Goal: Obtain resource: Obtain resource

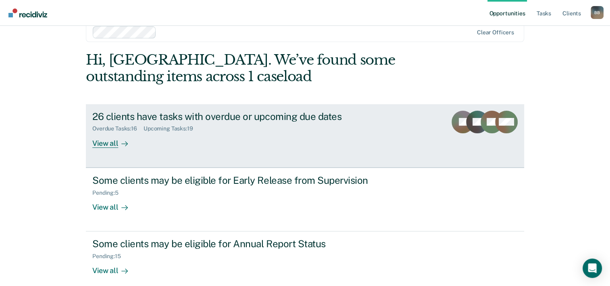
scroll to position [25, 0]
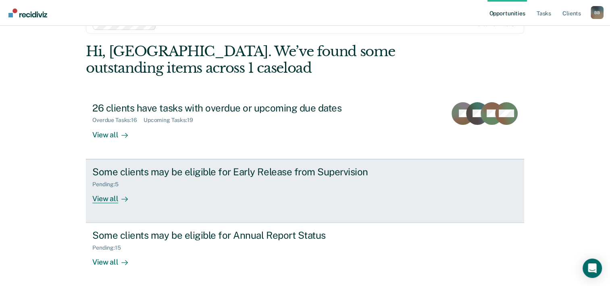
click at [232, 168] on div "Some clients may be eligible for Early Release from Supervision" at bounding box center [233, 172] width 283 height 12
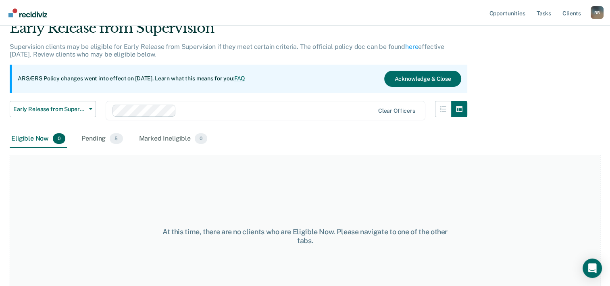
scroll to position [67, 0]
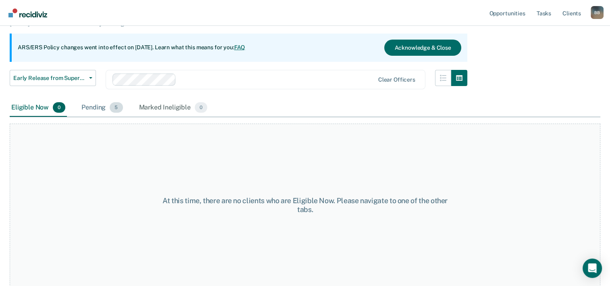
click at [104, 107] on div "Pending 5" at bounding box center [102, 108] width 44 height 18
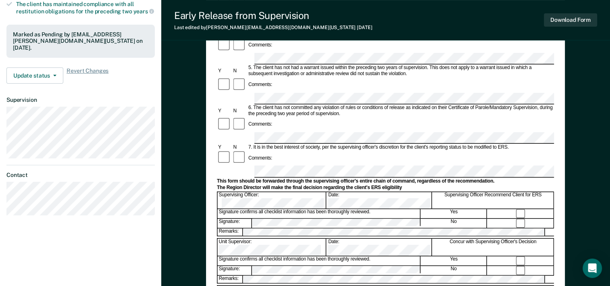
scroll to position [242, 0]
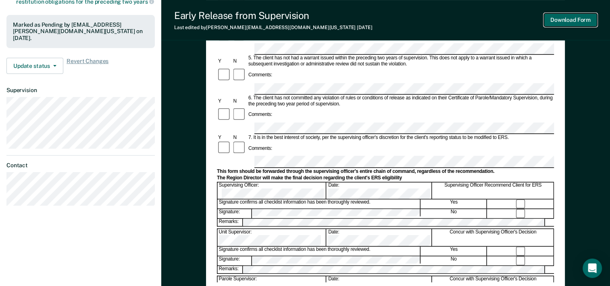
click at [576, 21] on button "Download Form" at bounding box center [570, 19] width 53 height 13
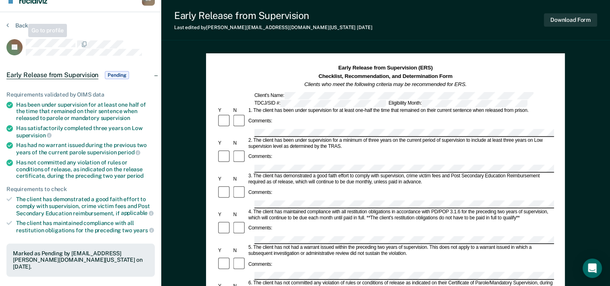
scroll to position [0, 0]
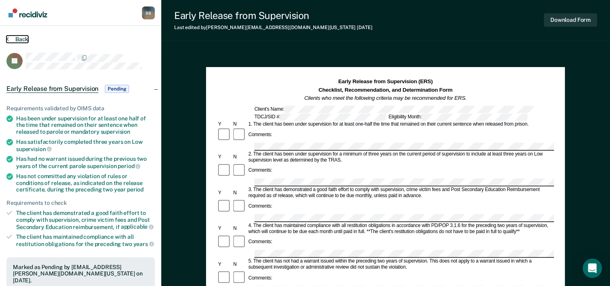
click at [17, 40] on button "Back" at bounding box center [17, 39] width 22 height 7
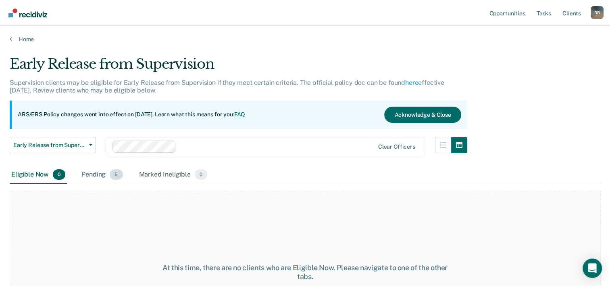
click at [107, 172] on div "Pending 5" at bounding box center [102, 175] width 44 height 18
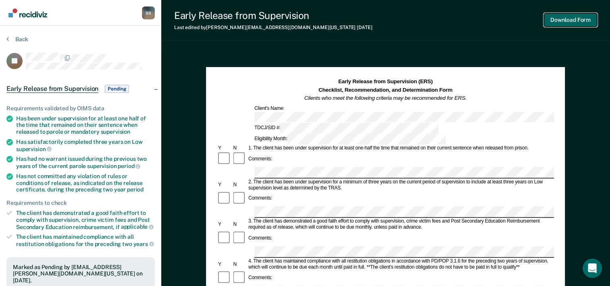
click at [579, 20] on button "Download Form" at bounding box center [570, 19] width 53 height 13
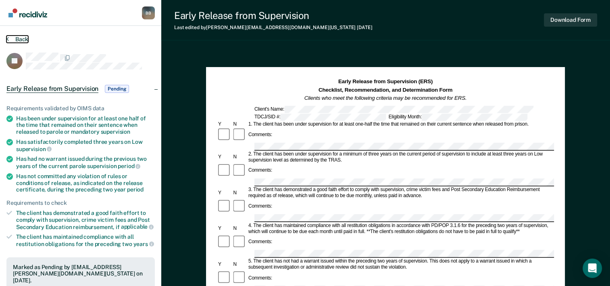
click at [24, 37] on button "Back" at bounding box center [17, 39] width 22 height 7
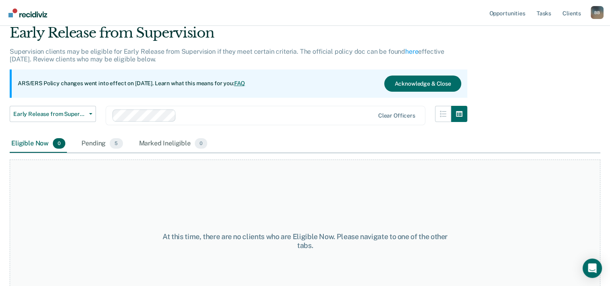
scroll to position [40, 0]
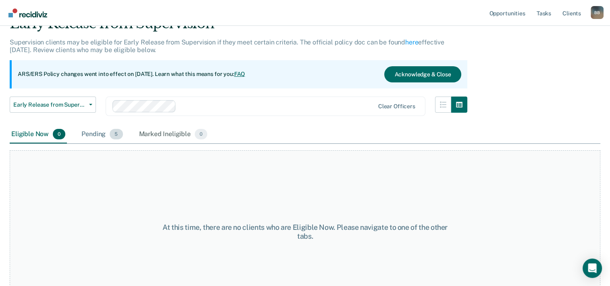
click at [111, 133] on span "5" at bounding box center [116, 134] width 13 height 10
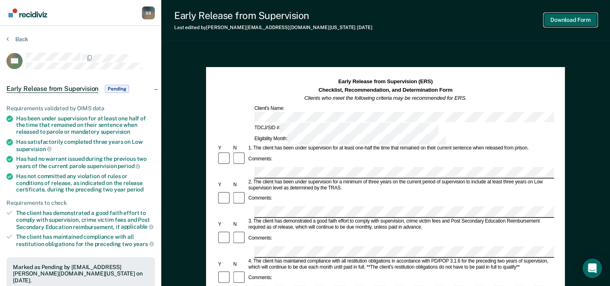
click at [576, 21] on button "Download Form" at bounding box center [570, 19] width 53 height 13
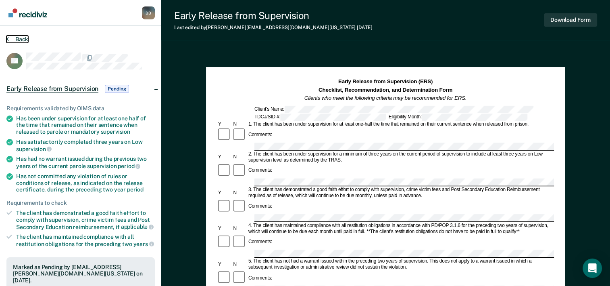
click at [15, 37] on button "Back" at bounding box center [17, 39] width 22 height 7
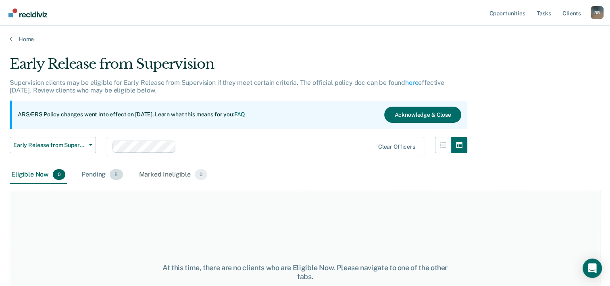
click at [100, 176] on div "Pending 5" at bounding box center [102, 175] width 44 height 18
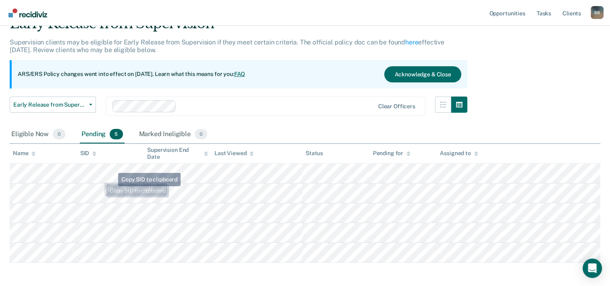
scroll to position [74, 0]
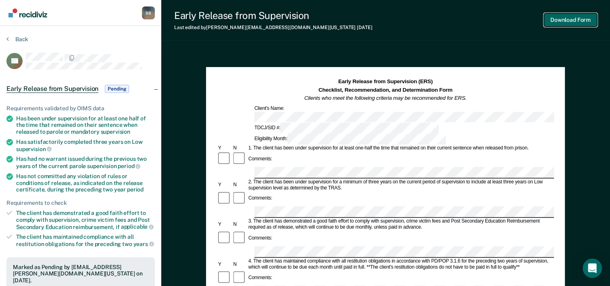
click at [579, 19] on button "Download Form" at bounding box center [570, 19] width 53 height 13
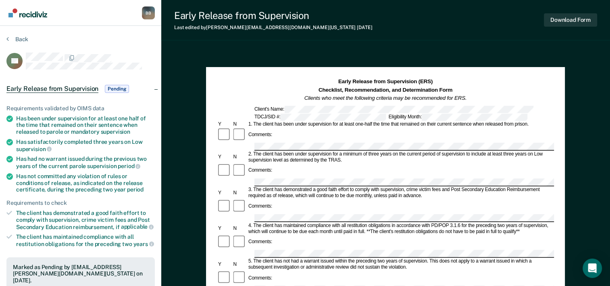
click at [20, 35] on section "Back TB Early Release from Supervision Pending Requirements validated by OIMS d…" at bounding box center [80, 245] width 161 height 438
click at [19, 38] on button "Back" at bounding box center [17, 39] width 22 height 7
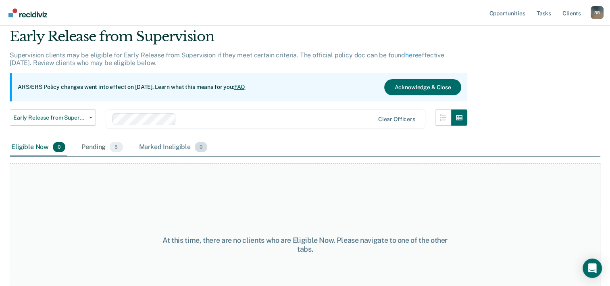
scroll to position [67, 0]
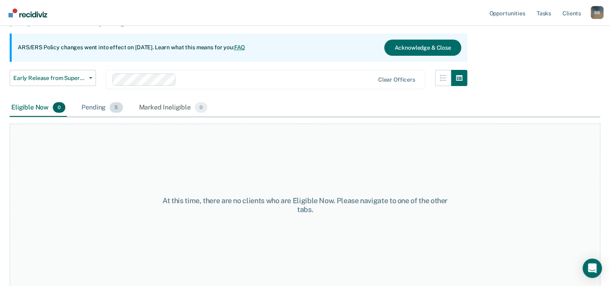
click at [105, 113] on div "Pending 5" at bounding box center [102, 108] width 44 height 18
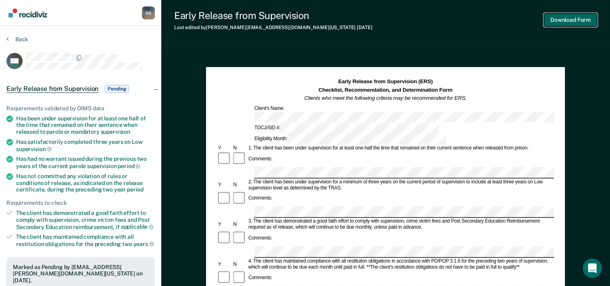
click at [560, 22] on button "Download Form" at bounding box center [570, 19] width 53 height 13
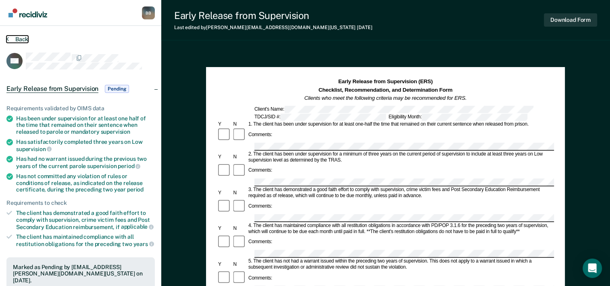
click at [16, 38] on button "Back" at bounding box center [17, 39] width 22 height 7
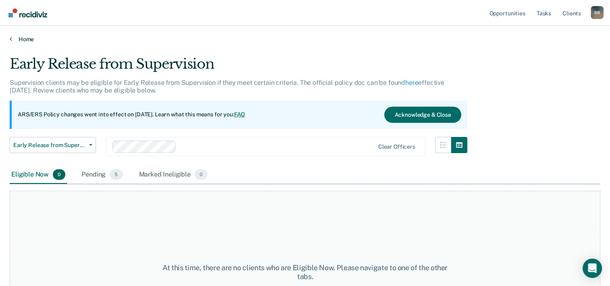
click at [24, 39] on link "Home" at bounding box center [305, 39] width 591 height 7
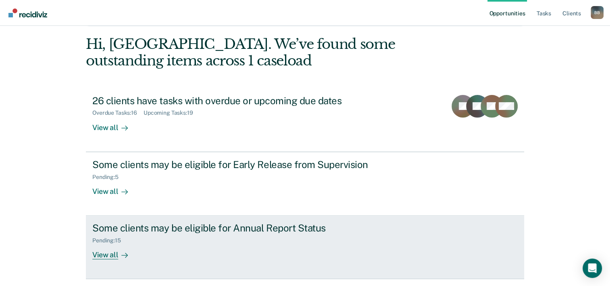
scroll to position [57, 0]
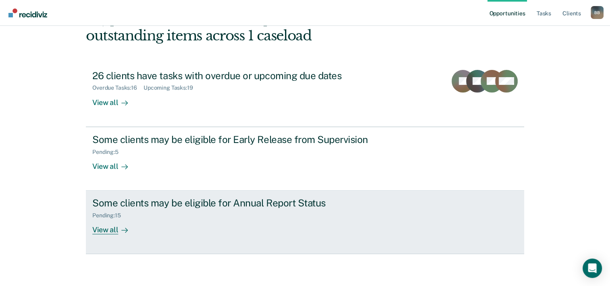
click at [142, 204] on div "Some clients may be eligible for Annual Report Status" at bounding box center [233, 203] width 283 height 12
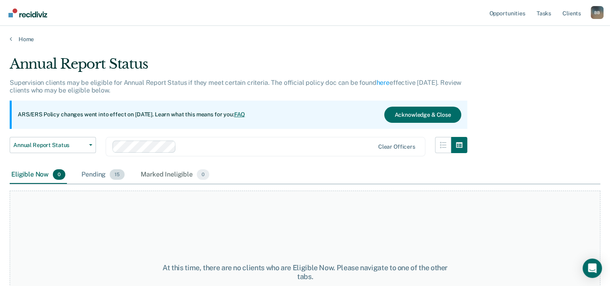
click at [100, 177] on div "Pending 15" at bounding box center [103, 175] width 46 height 18
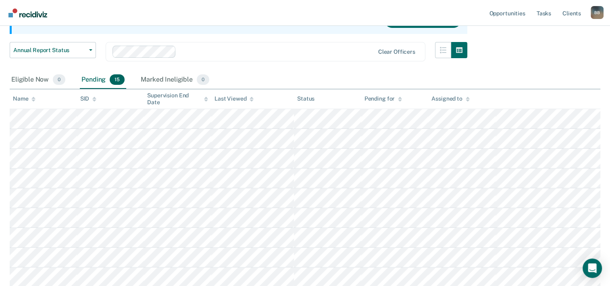
scroll to position [121, 0]
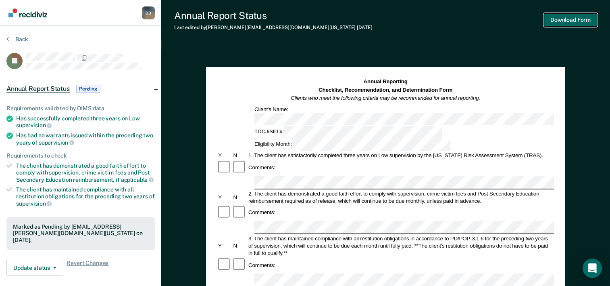
click at [577, 21] on button "Download Form" at bounding box center [570, 19] width 53 height 13
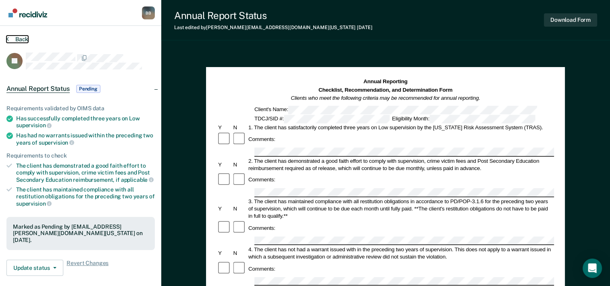
click at [13, 38] on button "Back" at bounding box center [17, 39] width 22 height 7
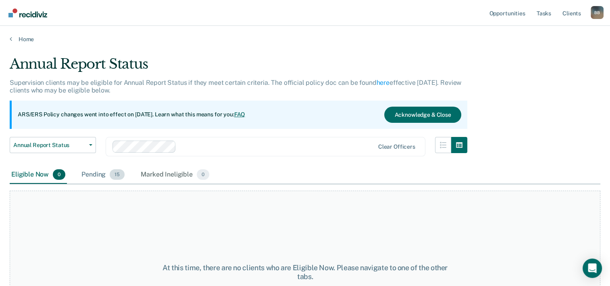
click at [84, 175] on div "Pending 15" at bounding box center [103, 175] width 46 height 18
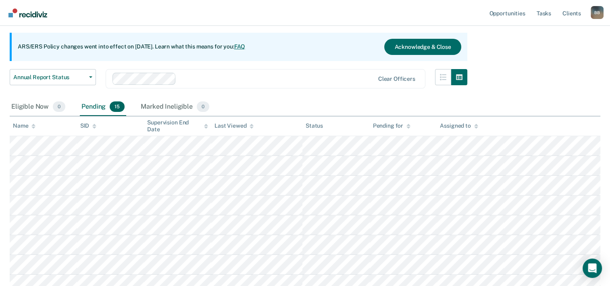
scroll to position [81, 0]
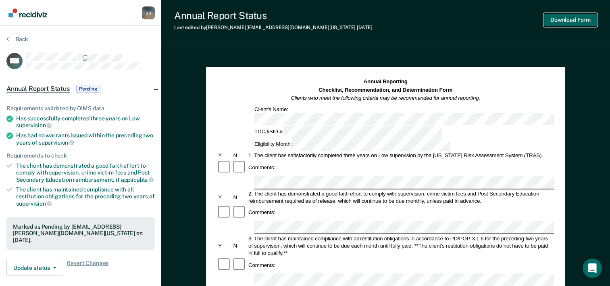
click at [576, 19] on button "Download Form" at bounding box center [570, 19] width 53 height 13
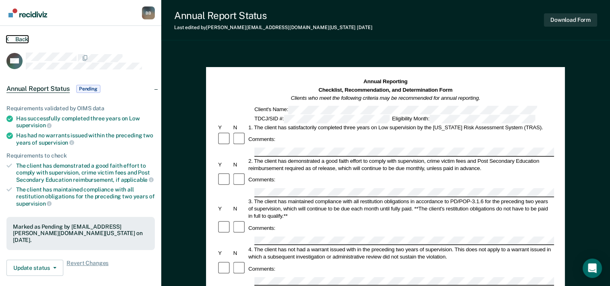
click at [21, 38] on button "Back" at bounding box center [17, 39] width 22 height 7
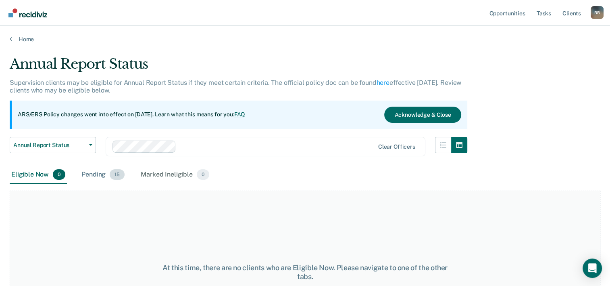
click at [92, 173] on div "Pending 15" at bounding box center [103, 175] width 46 height 18
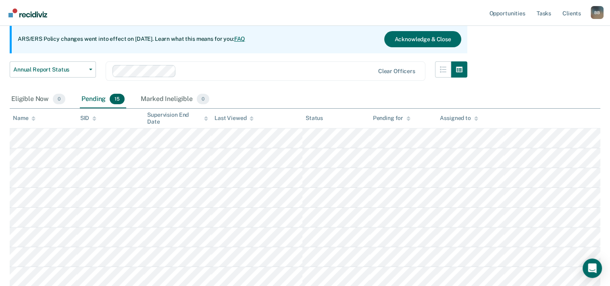
scroll to position [81, 0]
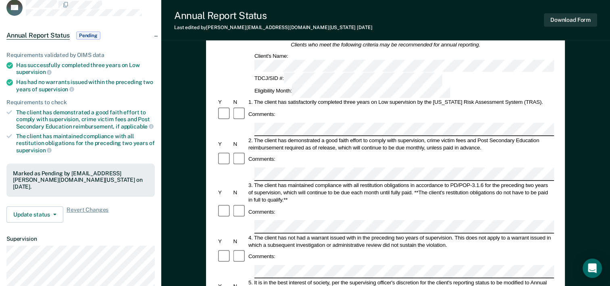
scroll to position [40, 0]
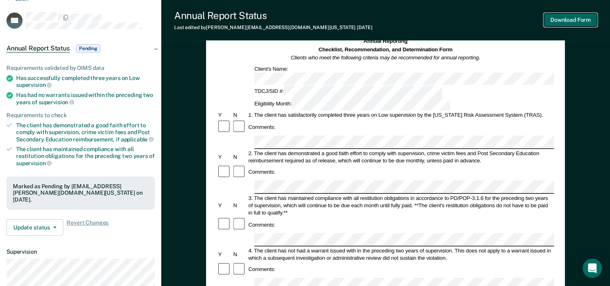
click at [560, 20] on button "Download Form" at bounding box center [570, 19] width 53 height 13
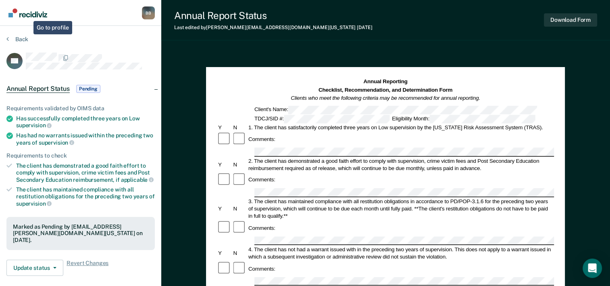
scroll to position [0, 0]
click at [21, 38] on button "Back" at bounding box center [17, 39] width 22 height 7
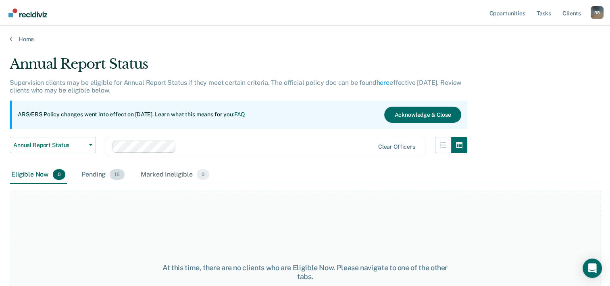
click at [98, 173] on div "Pending 15" at bounding box center [103, 175] width 46 height 18
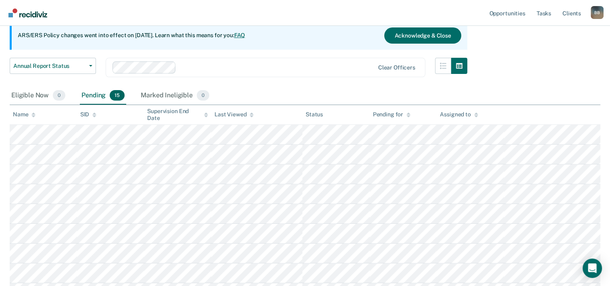
scroll to position [81, 0]
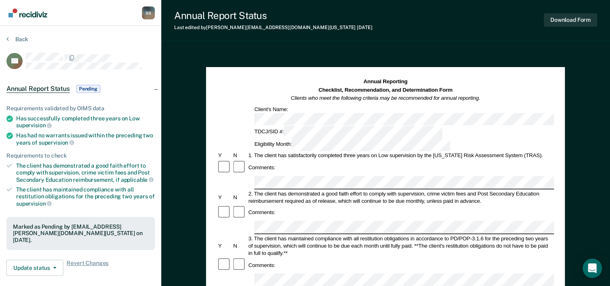
click at [575, 27] on div "Download Form" at bounding box center [570, 20] width 53 height 21
click at [574, 23] on button "Download Form" at bounding box center [570, 19] width 53 height 13
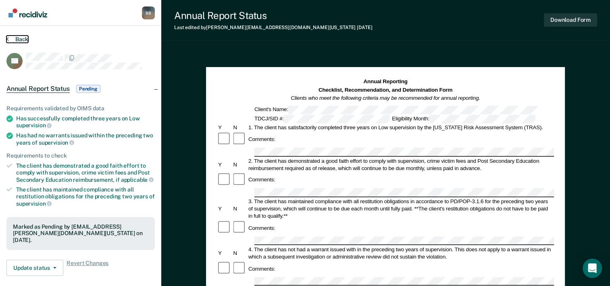
click at [15, 39] on button "Back" at bounding box center [17, 39] width 22 height 7
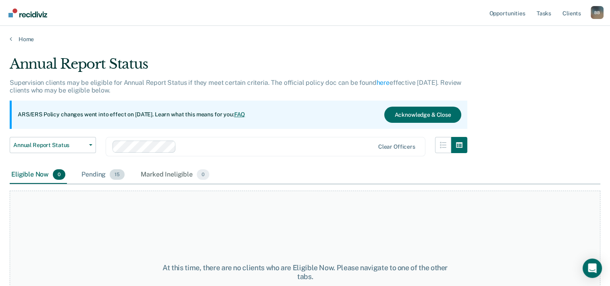
click at [95, 173] on div "Pending 15" at bounding box center [103, 175] width 46 height 18
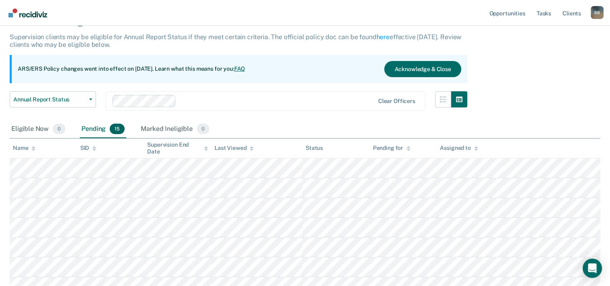
scroll to position [81, 0]
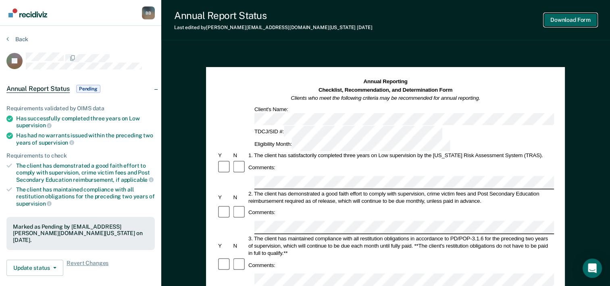
click at [561, 21] on button "Download Form" at bounding box center [570, 19] width 53 height 13
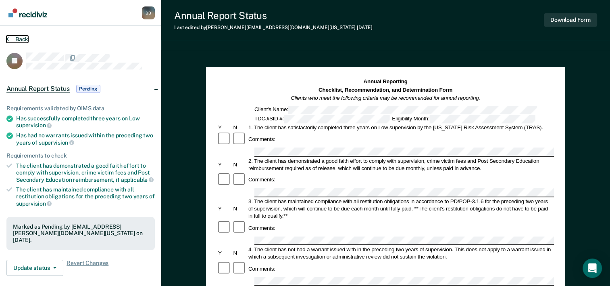
click at [19, 38] on button "Back" at bounding box center [17, 39] width 22 height 7
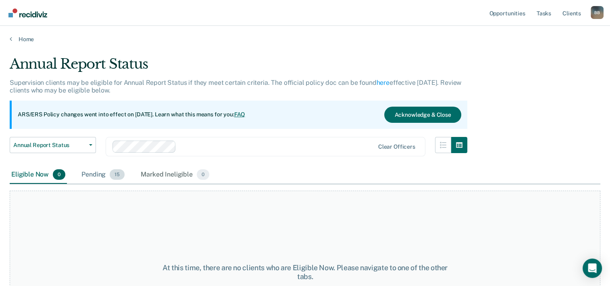
click at [97, 175] on div "Pending 15" at bounding box center [103, 175] width 46 height 18
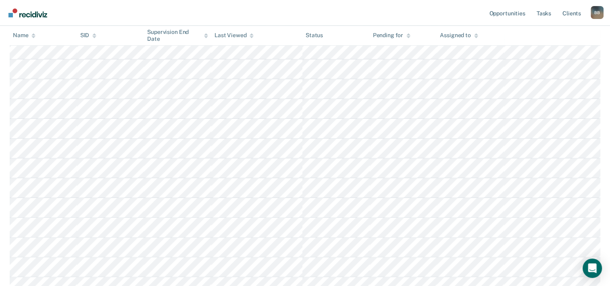
scroll to position [202, 0]
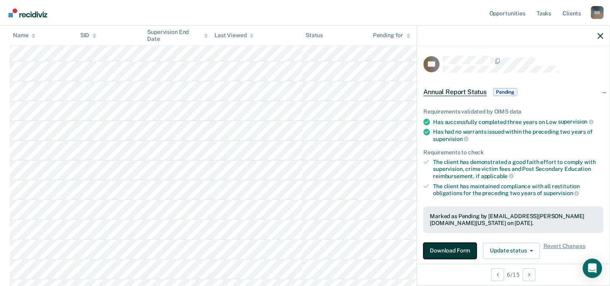
click at [450, 249] on button "Download Form" at bounding box center [450, 250] width 53 height 16
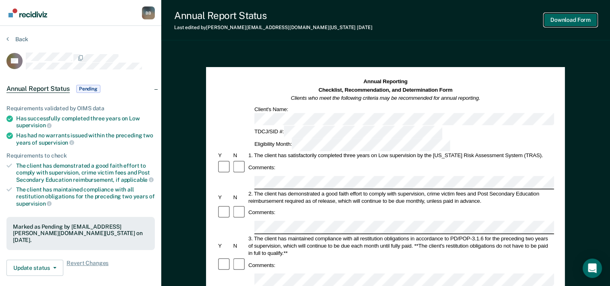
click at [560, 22] on button "Download Form" at bounding box center [570, 19] width 53 height 13
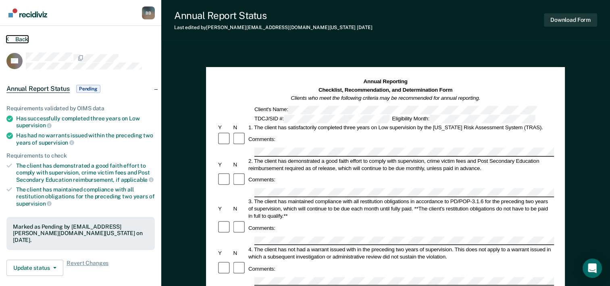
click at [19, 40] on button "Back" at bounding box center [17, 39] width 22 height 7
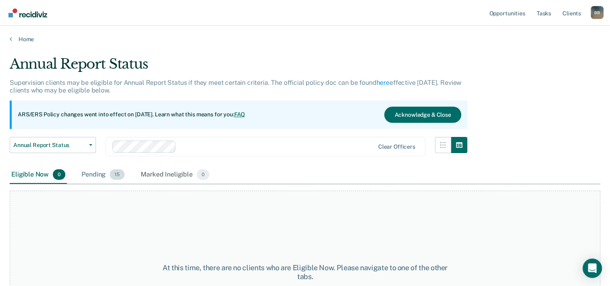
click at [102, 177] on div "Pending 15" at bounding box center [103, 175] width 46 height 18
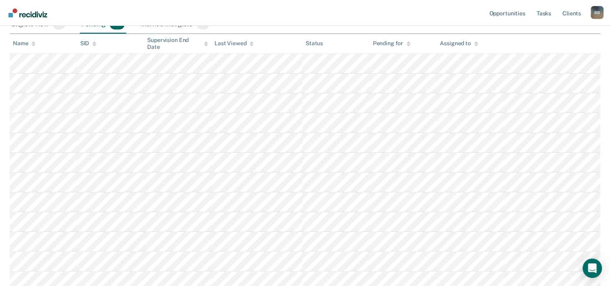
scroll to position [161, 0]
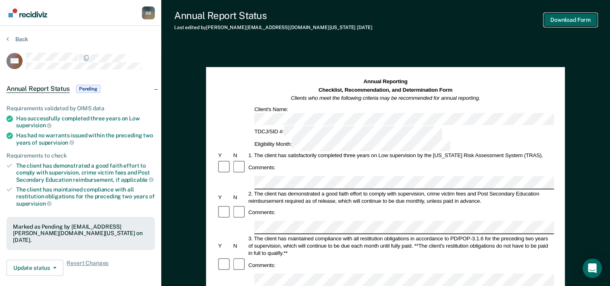
click at [570, 19] on button "Download Form" at bounding box center [570, 19] width 53 height 13
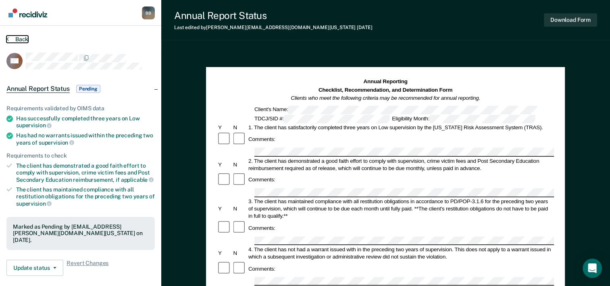
click at [21, 41] on button "Back" at bounding box center [17, 39] width 22 height 7
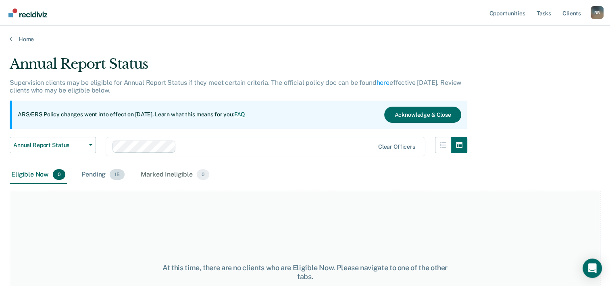
click at [102, 177] on div "Pending 15" at bounding box center [103, 175] width 46 height 18
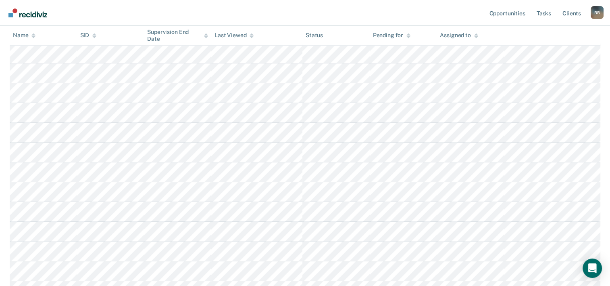
scroll to position [161, 0]
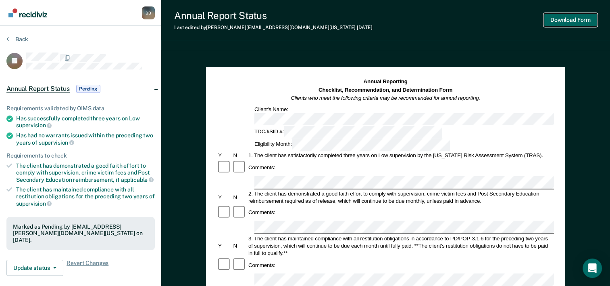
click at [571, 21] on button "Download Form" at bounding box center [570, 19] width 53 height 13
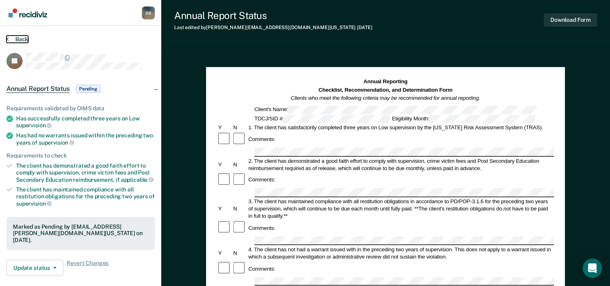
click at [16, 37] on button "Back" at bounding box center [17, 39] width 22 height 7
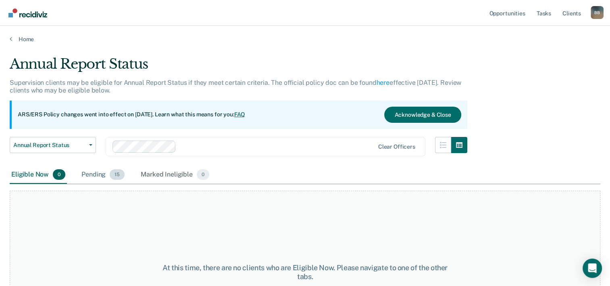
click at [103, 177] on div "Pending 15" at bounding box center [103, 175] width 46 height 18
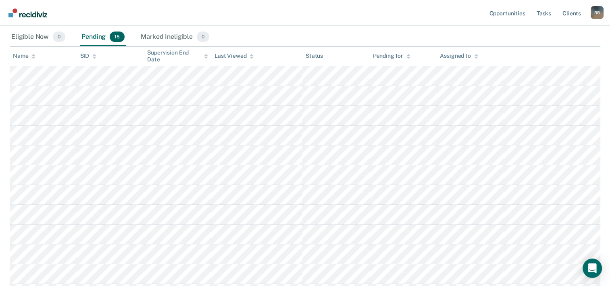
scroll to position [161, 0]
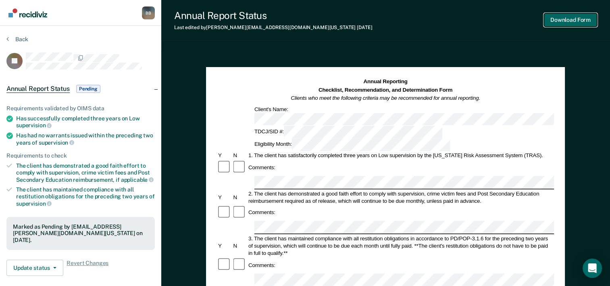
click at [560, 19] on button "Download Form" at bounding box center [570, 19] width 53 height 13
click at [13, 37] on button "Back" at bounding box center [17, 39] width 22 height 7
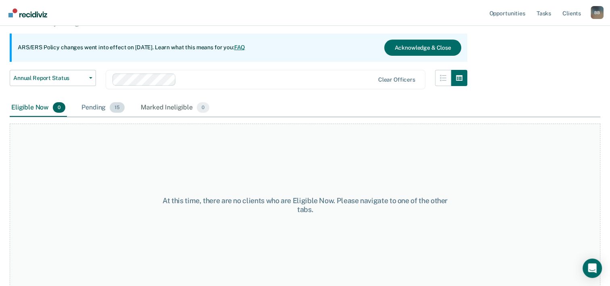
click at [81, 106] on div "Pending 15" at bounding box center [103, 108] width 46 height 18
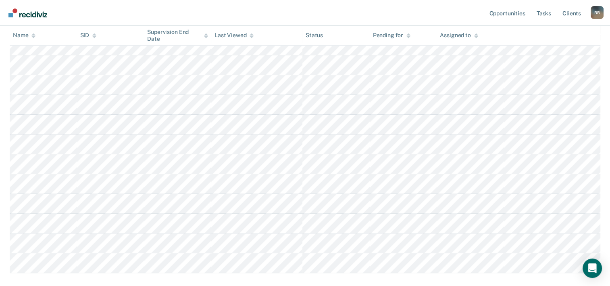
scroll to position [228, 0]
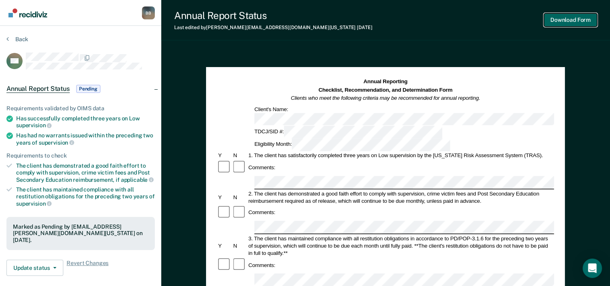
click at [555, 21] on button "Download Form" at bounding box center [570, 19] width 53 height 13
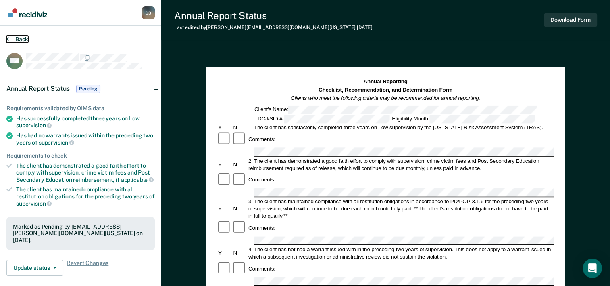
click at [20, 37] on button "Back" at bounding box center [17, 39] width 22 height 7
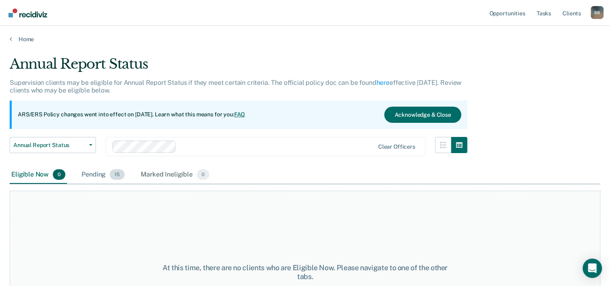
click at [95, 172] on div "Pending 15" at bounding box center [103, 175] width 46 height 18
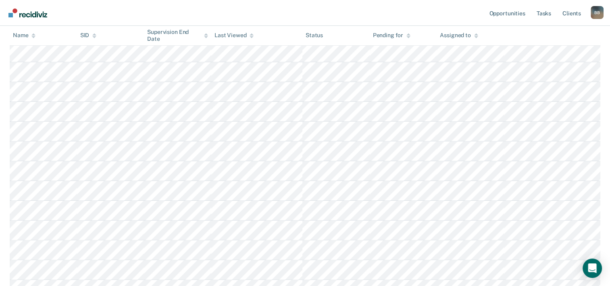
scroll to position [202, 0]
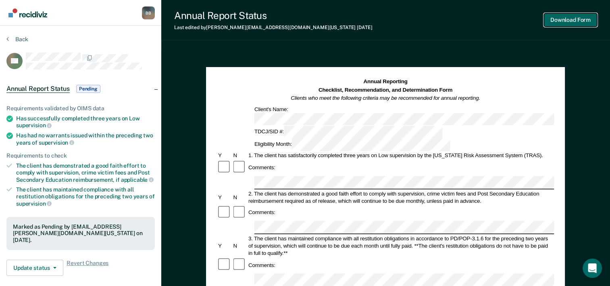
click at [570, 19] on button "Download Form" at bounding box center [570, 19] width 53 height 13
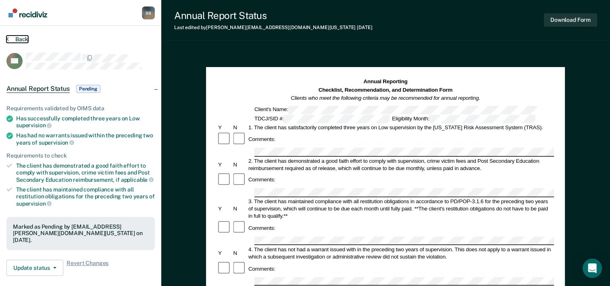
click at [18, 39] on button "Back" at bounding box center [17, 39] width 22 height 7
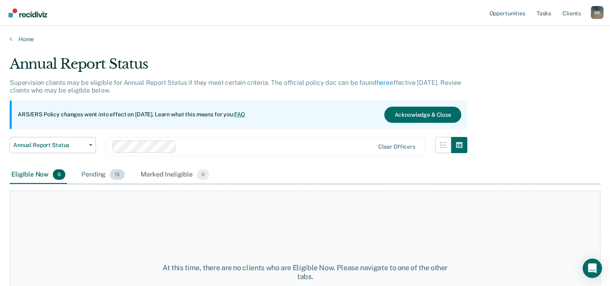
click at [94, 178] on div "Pending 15" at bounding box center [103, 175] width 46 height 18
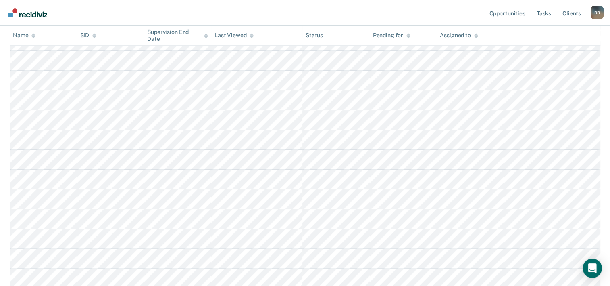
scroll to position [202, 0]
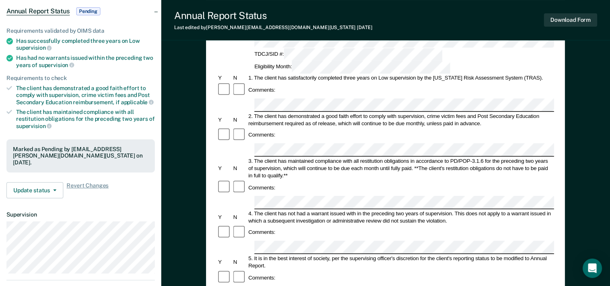
scroll to position [81, 0]
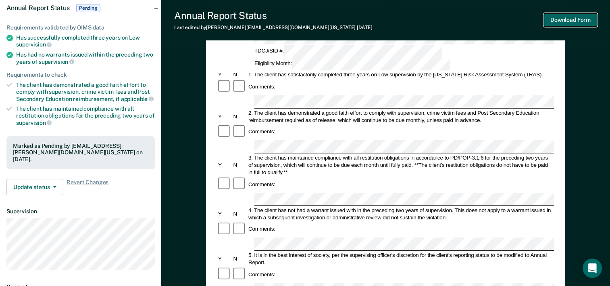
click at [559, 22] on button "Download Form" at bounding box center [570, 19] width 53 height 13
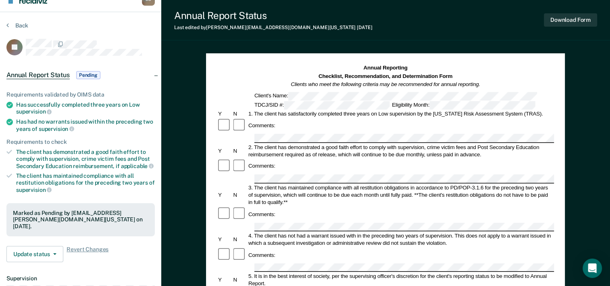
scroll to position [0, 0]
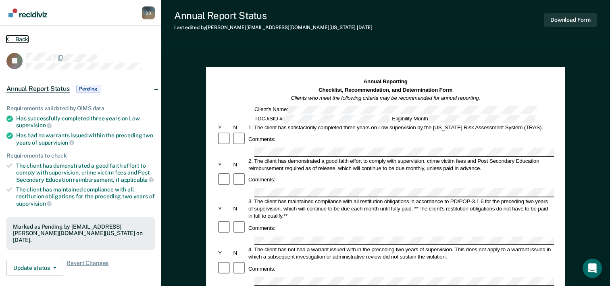
click at [19, 40] on button "Back" at bounding box center [17, 39] width 22 height 7
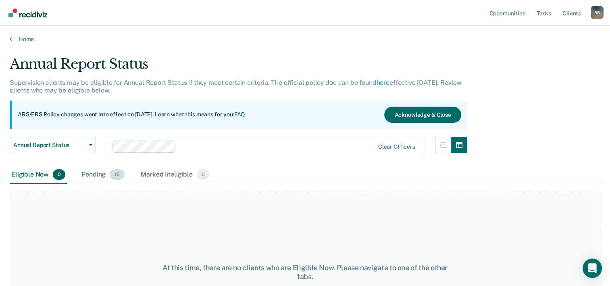
click at [94, 176] on div "Pending 15" at bounding box center [103, 175] width 46 height 18
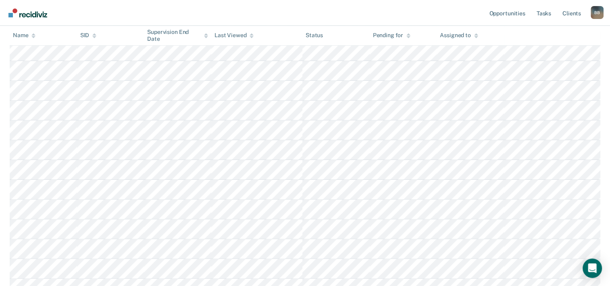
scroll to position [272, 0]
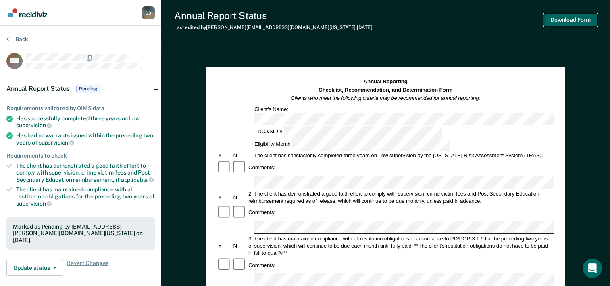
click at [580, 18] on button "Download Form" at bounding box center [570, 19] width 53 height 13
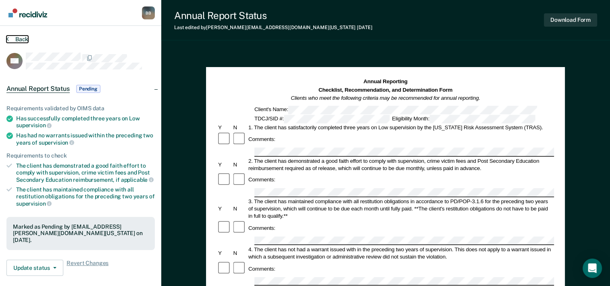
click at [16, 38] on button "Back" at bounding box center [17, 39] width 22 height 7
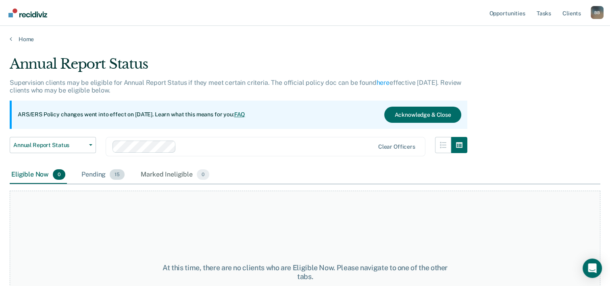
click at [95, 175] on div "Pending 15" at bounding box center [103, 175] width 46 height 18
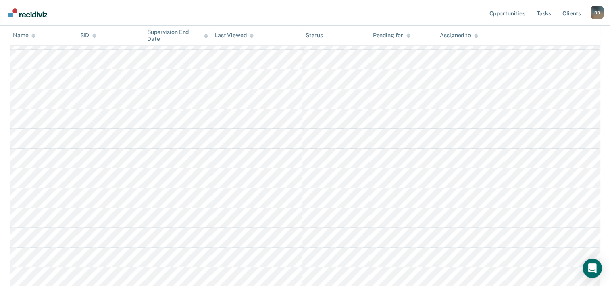
scroll to position [272, 0]
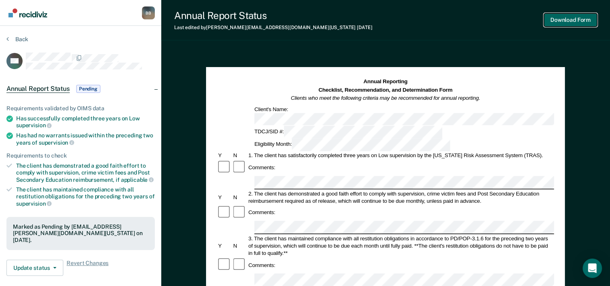
click at [571, 18] on button "Download Form" at bounding box center [570, 19] width 53 height 13
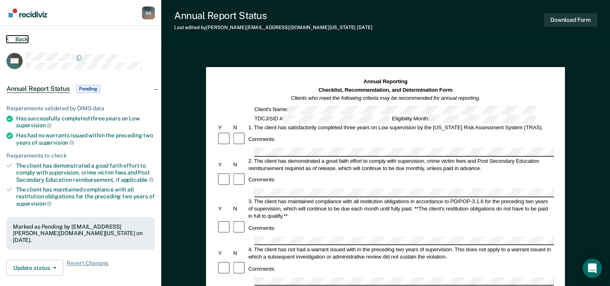
click at [19, 38] on button "Back" at bounding box center [17, 39] width 22 height 7
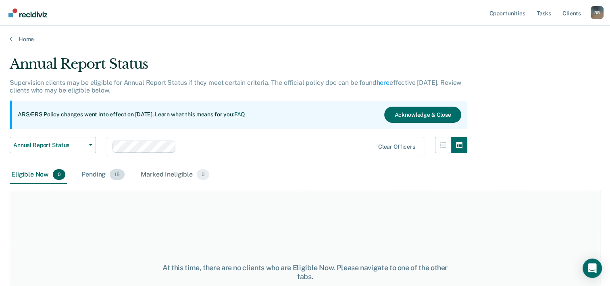
click at [90, 175] on div "Pending 15" at bounding box center [103, 175] width 46 height 18
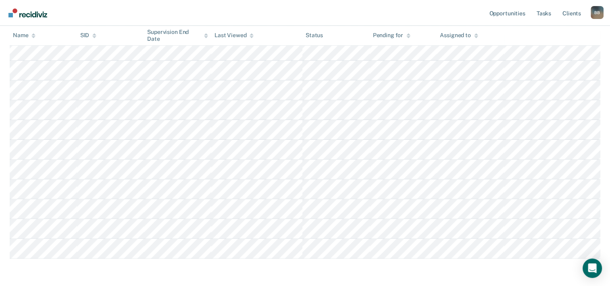
scroll to position [272, 0]
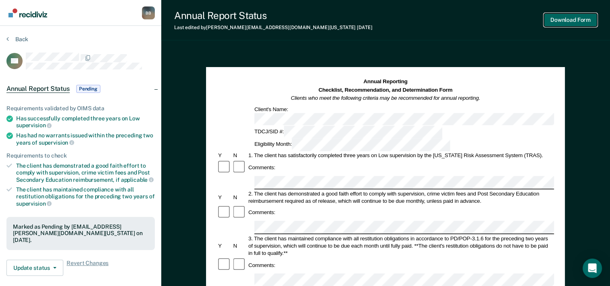
click at [565, 20] on button "Download Form" at bounding box center [570, 19] width 53 height 13
